Goal: Task Accomplishment & Management: Use online tool/utility

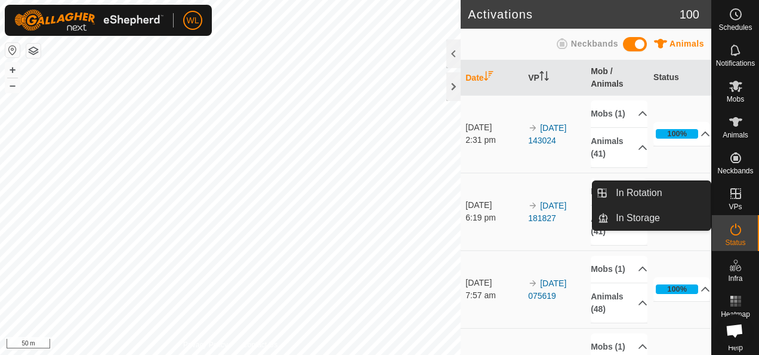
click at [729, 197] on icon at bounding box center [736, 193] width 14 height 14
click at [673, 196] on link "In Rotation" at bounding box center [660, 193] width 102 height 24
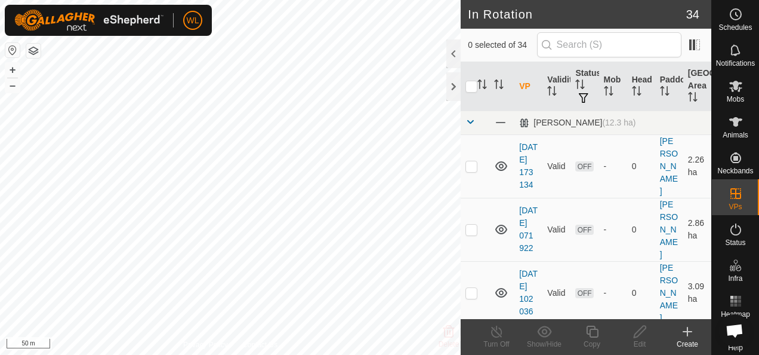
click at [687, 334] on icon at bounding box center [688, 331] width 14 height 14
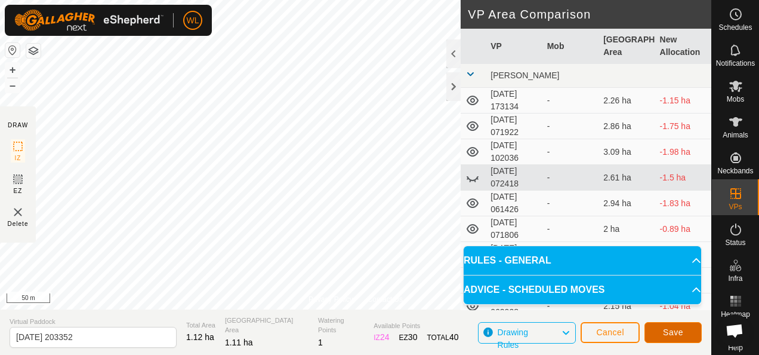
click at [669, 324] on button "Save" at bounding box center [673, 332] width 57 height 21
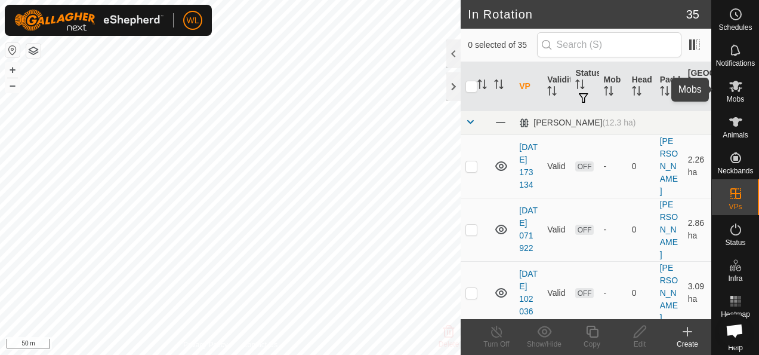
click at [737, 87] on icon at bounding box center [736, 86] width 14 height 14
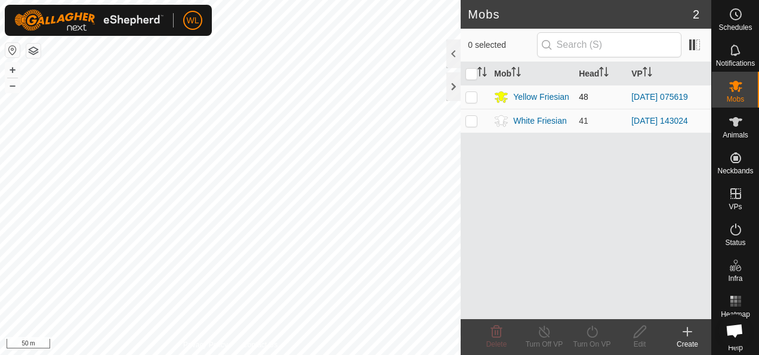
click at [472, 93] on p-checkbox at bounding box center [472, 97] width 12 height 10
checkbox input "true"
click at [586, 333] on icon at bounding box center [592, 331] width 15 height 14
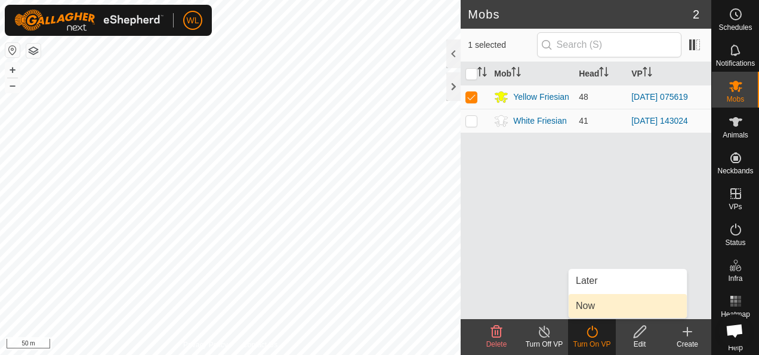
click at [597, 301] on link "Now" at bounding box center [628, 306] width 118 height 24
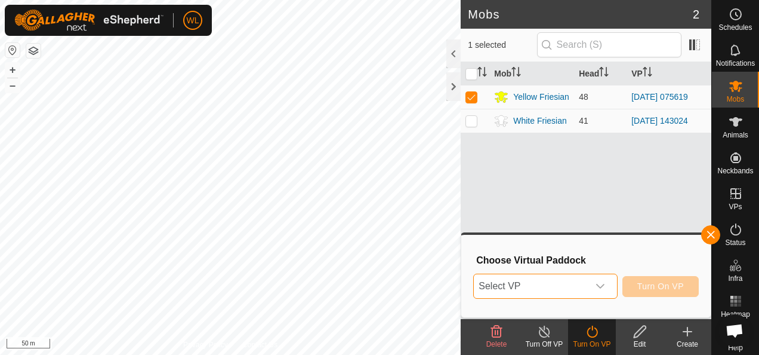
click at [570, 284] on span "Select VP" at bounding box center [531, 286] width 114 height 24
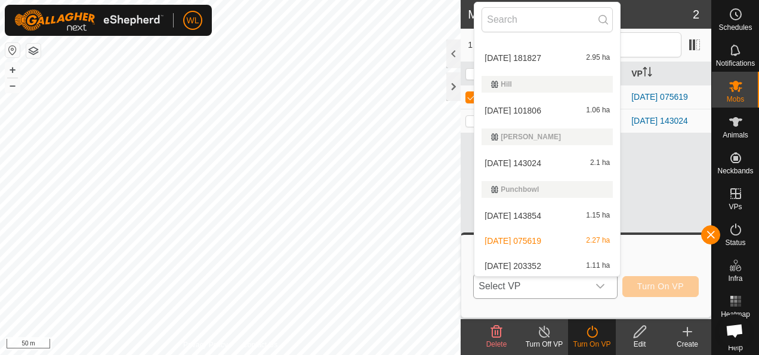
scroll to position [747, 0]
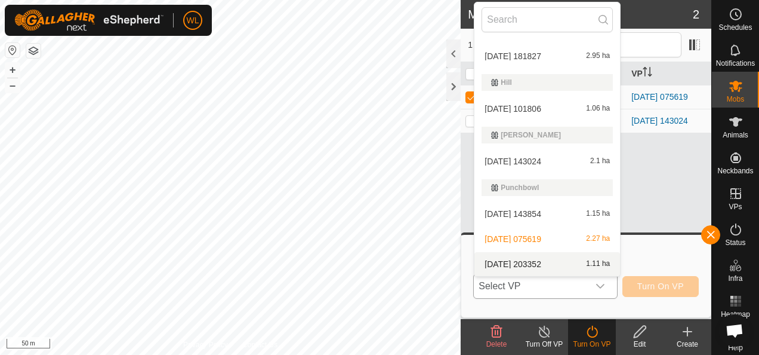
click at [548, 263] on li "2025-09-29 203352 1.11 ha" at bounding box center [548, 264] width 146 height 24
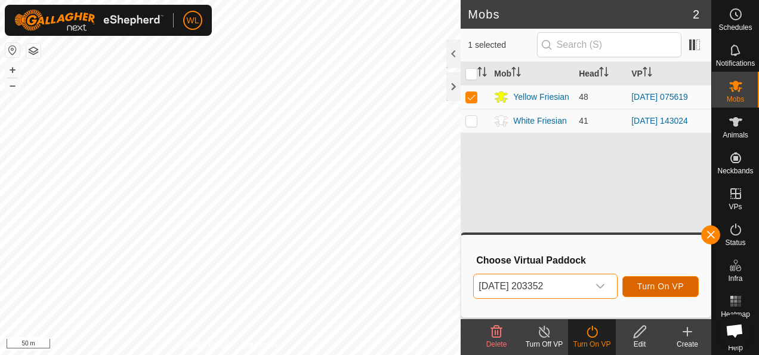
click at [648, 279] on button "Turn On VP" at bounding box center [661, 286] width 76 height 21
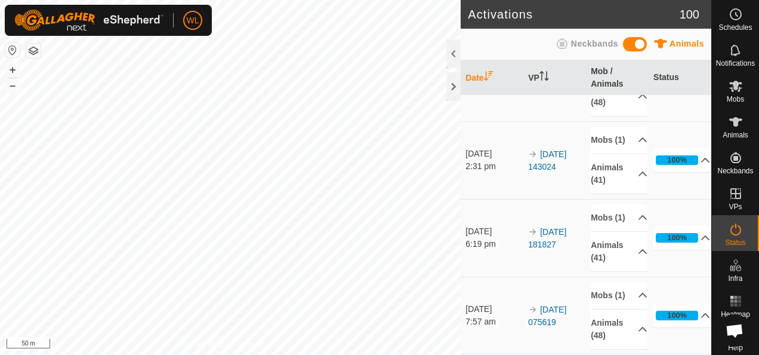
scroll to position [119, 0]
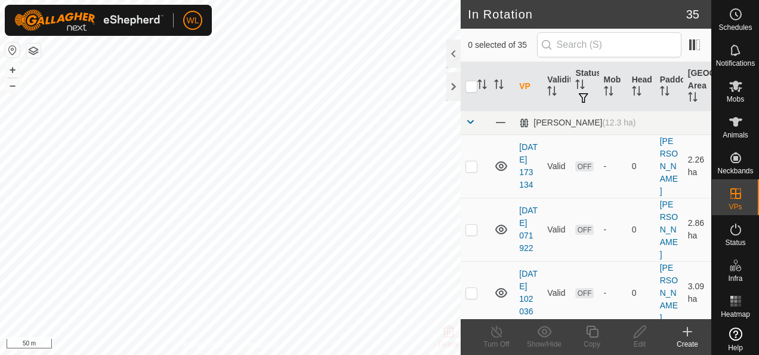
click at [689, 332] on icon at bounding box center [688, 331] width 14 height 14
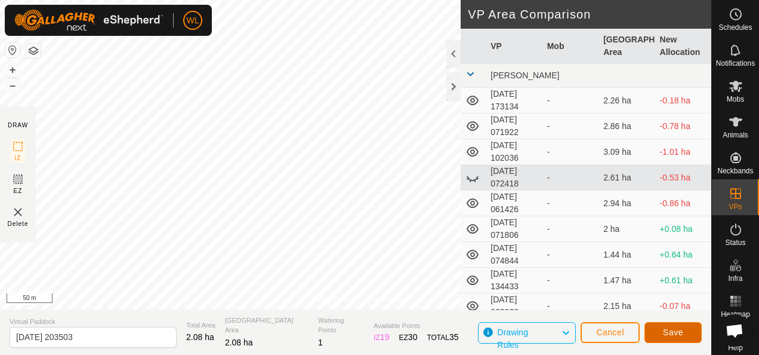
click at [672, 332] on span "Save" at bounding box center [673, 332] width 20 height 10
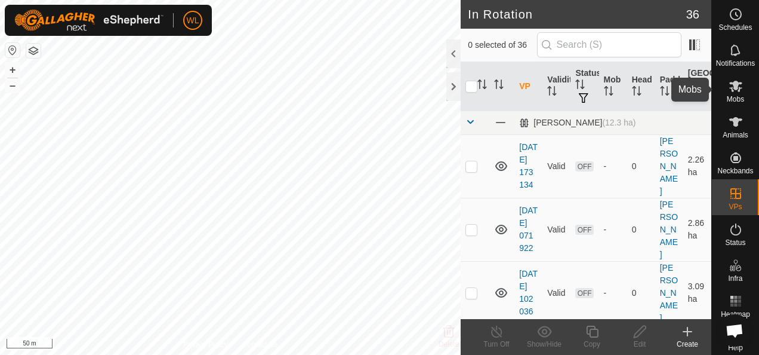
drag, startPoint x: 728, startPoint y: 88, endPoint x: 721, endPoint y: 89, distance: 6.6
click at [729, 88] on icon at bounding box center [736, 86] width 14 height 14
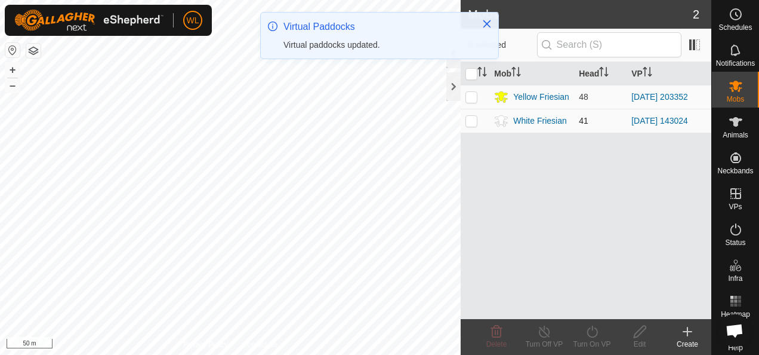
click at [472, 121] on p-checkbox at bounding box center [472, 121] width 12 height 10
checkbox input "true"
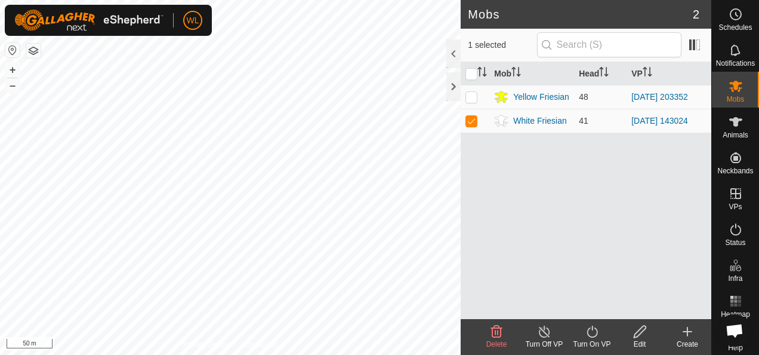
click at [598, 334] on icon at bounding box center [592, 331] width 15 height 14
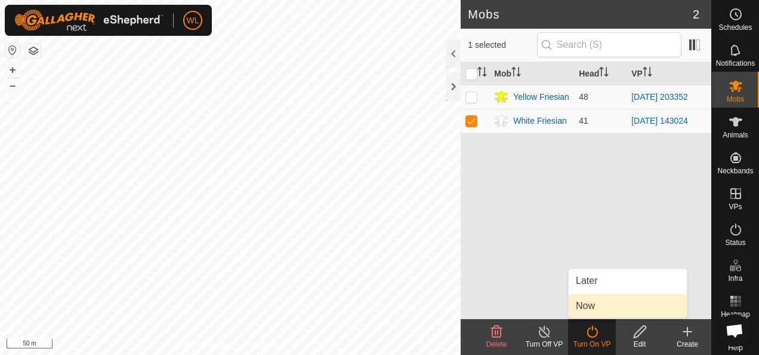
click at [596, 307] on link "Now" at bounding box center [628, 306] width 118 height 24
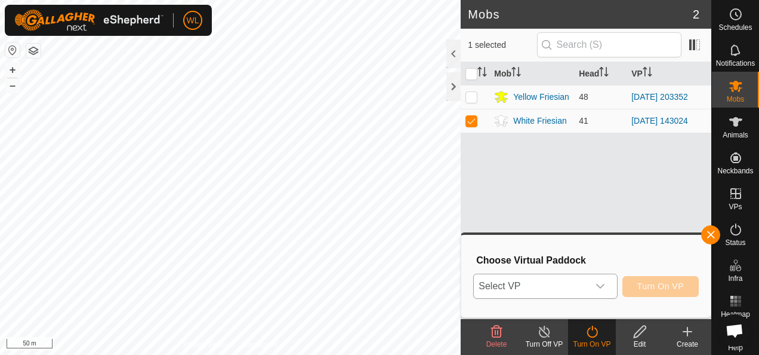
click at [584, 285] on span "Select VP" at bounding box center [531, 286] width 114 height 24
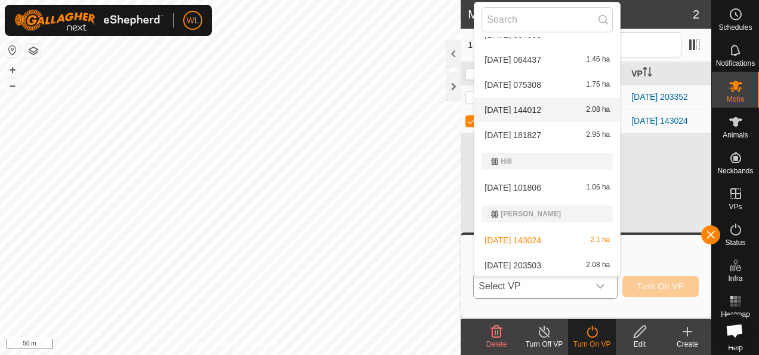
scroll to position [772, 0]
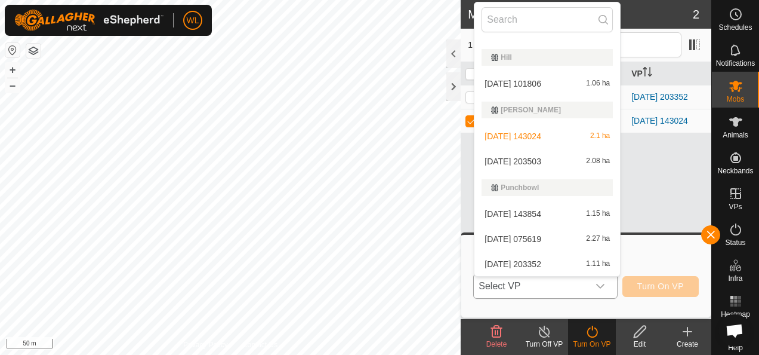
click at [549, 161] on li "2025-09-29 203503 2.08 ha" at bounding box center [548, 161] width 146 height 24
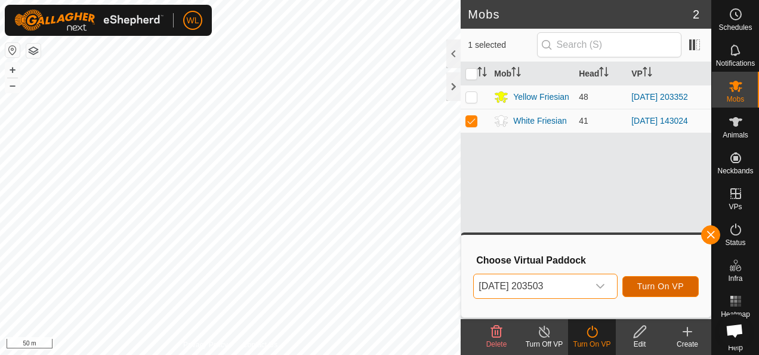
click at [661, 288] on span "Turn On VP" at bounding box center [661, 286] width 47 height 10
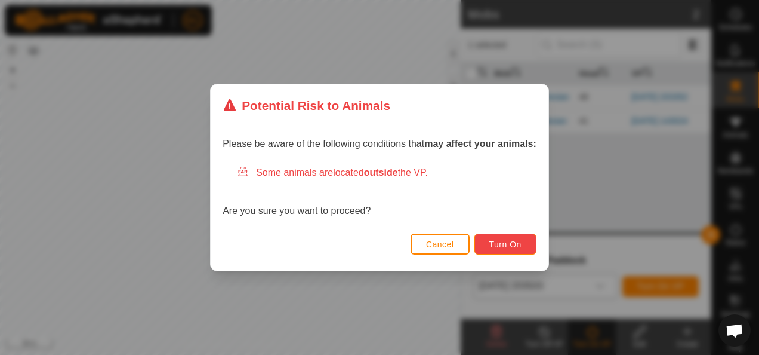
click at [501, 238] on button "Turn On" at bounding box center [506, 243] width 62 height 21
